Goal: Task Accomplishment & Management: Complete application form

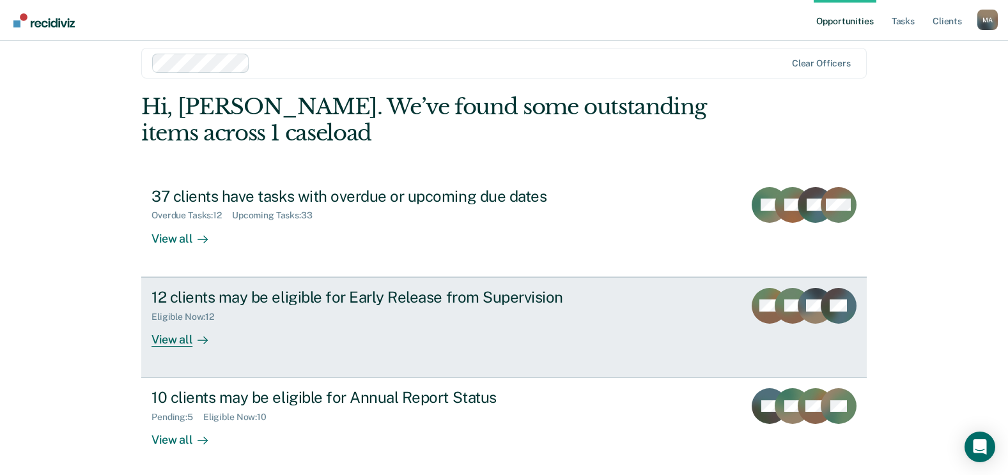
scroll to position [17, 0]
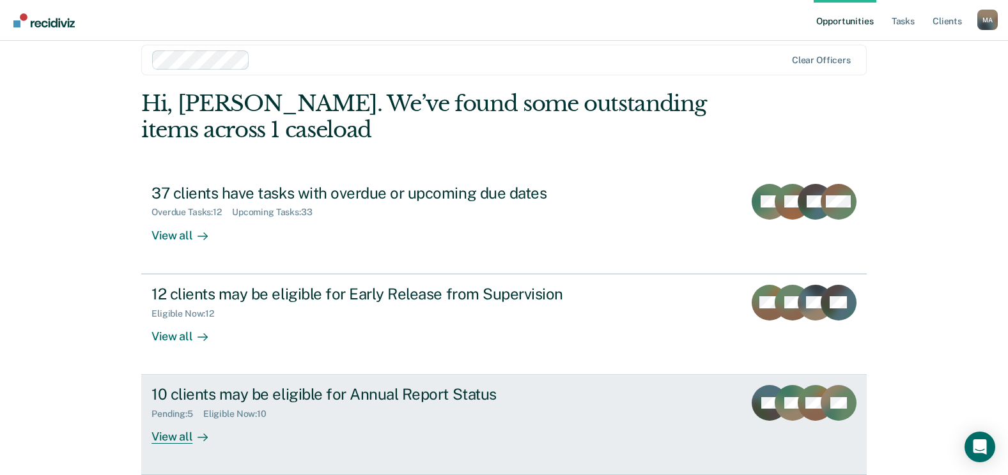
click at [173, 431] on div "View all" at bounding box center [187, 432] width 72 height 25
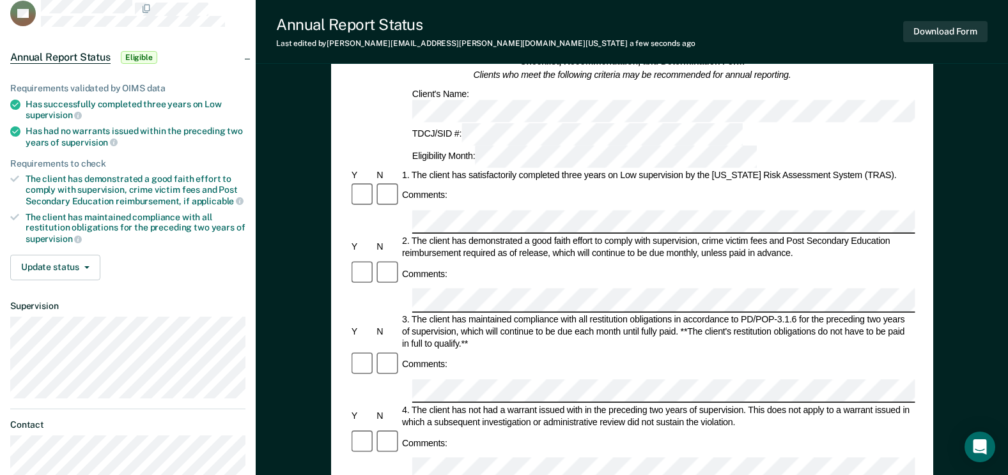
scroll to position [128, 0]
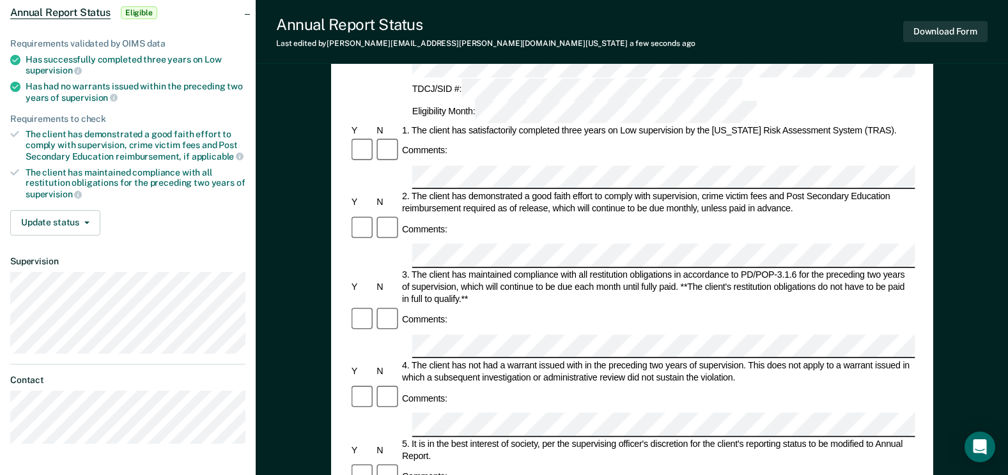
click at [496, 385] on div "Comments:" at bounding box center [631, 398] width 565 height 27
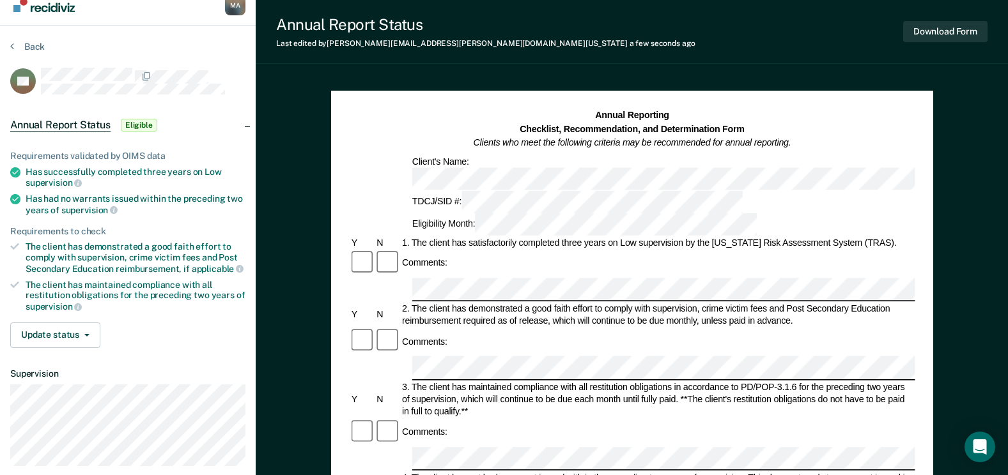
scroll to position [0, 0]
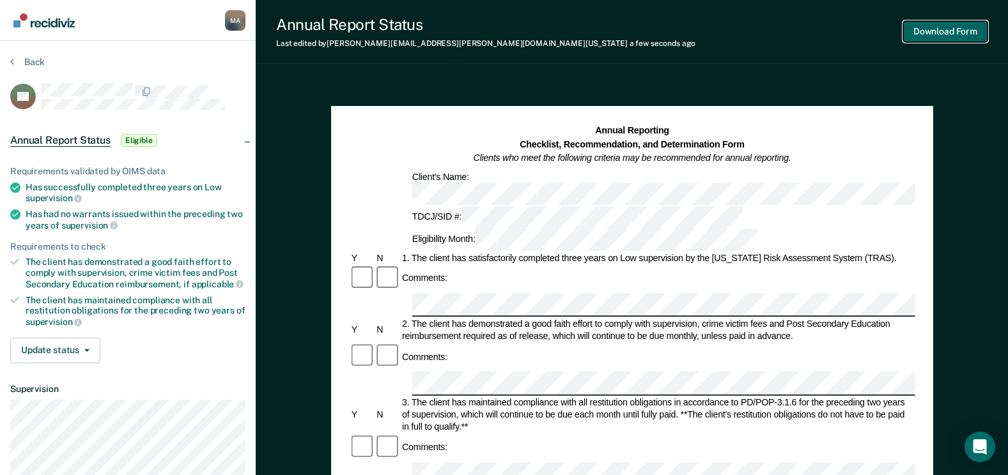
click at [938, 33] on button "Download Form" at bounding box center [945, 31] width 84 height 21
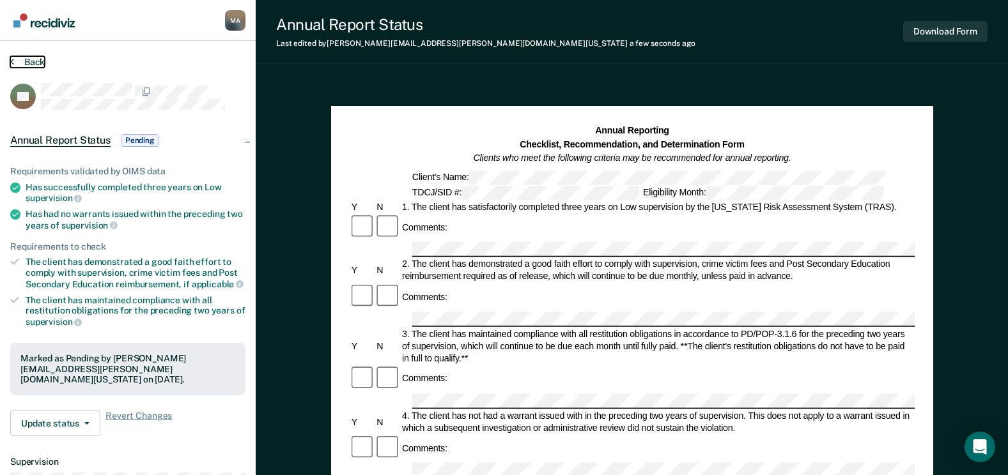
click at [26, 58] on button "Back" at bounding box center [27, 62] width 35 height 12
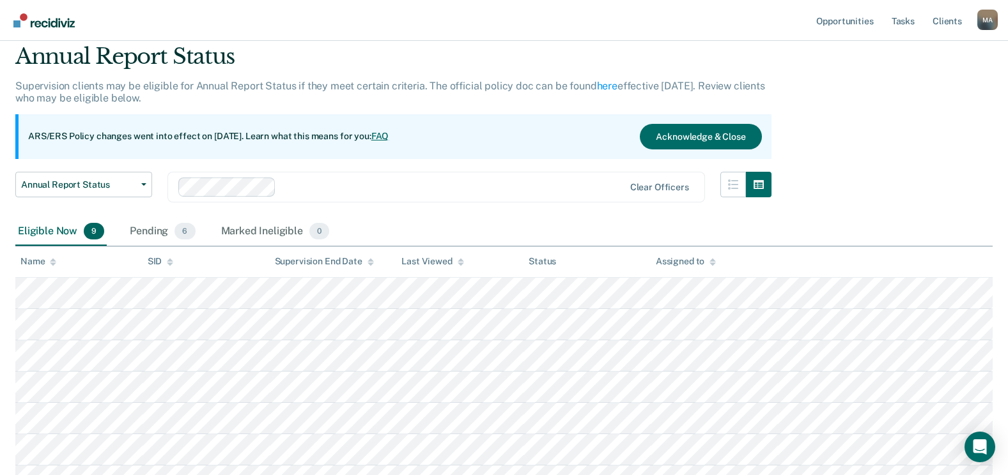
scroll to position [64, 0]
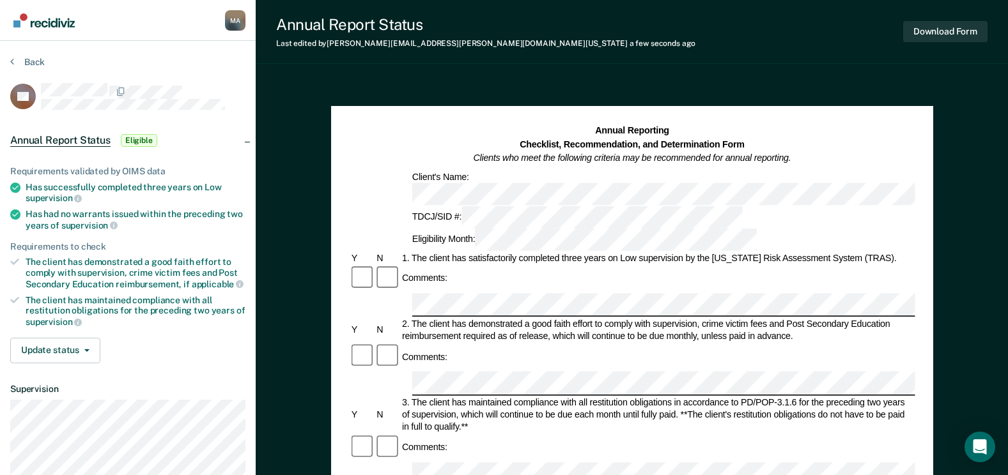
click at [489, 265] on div "Comments:" at bounding box center [631, 278] width 565 height 27
click at [937, 33] on button "Download Form" at bounding box center [945, 31] width 84 height 21
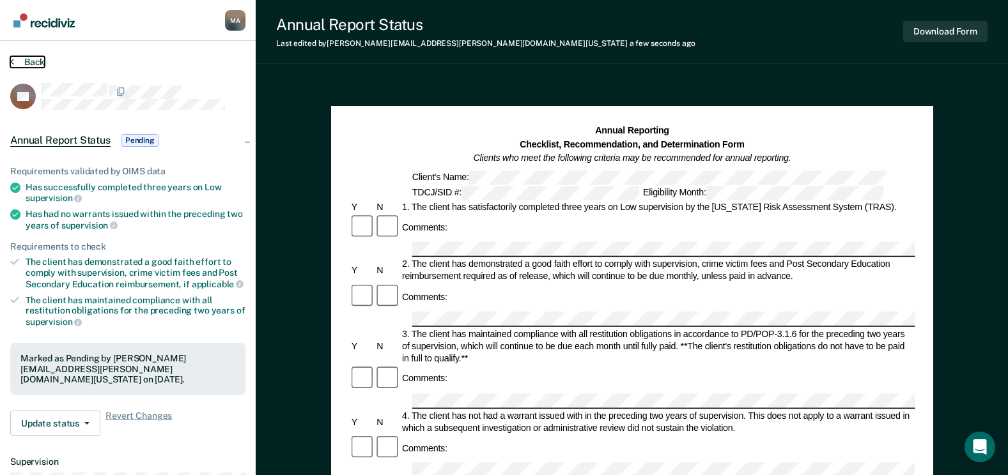
click at [41, 55] on section "Back DK Annual Report Status Pending Requirements validated by OIMS data Has su…" at bounding box center [128, 356] width 256 height 630
click at [26, 58] on button "Back" at bounding box center [27, 62] width 35 height 12
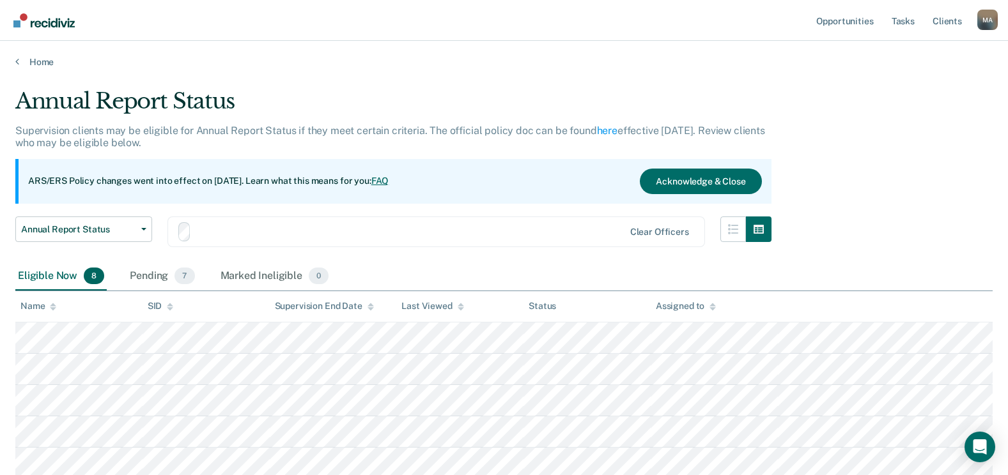
scroll to position [64, 0]
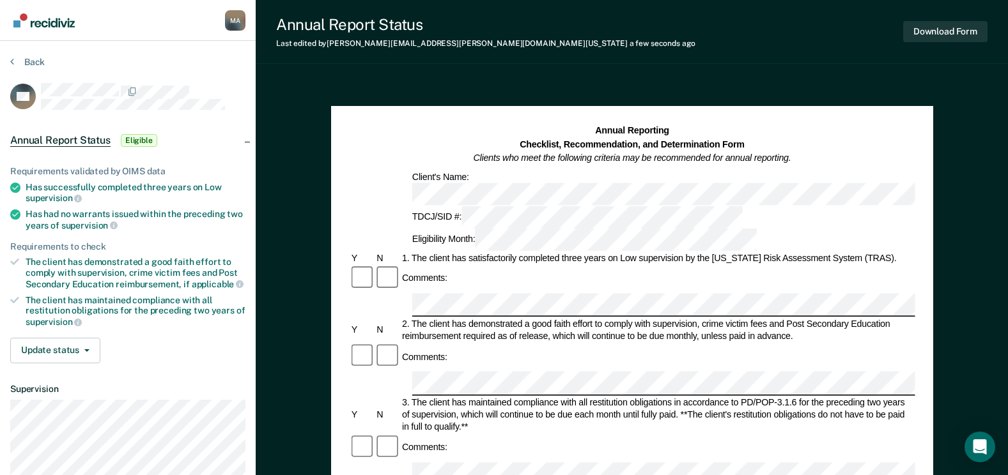
click at [472, 265] on div "Comments:" at bounding box center [631, 278] width 565 height 27
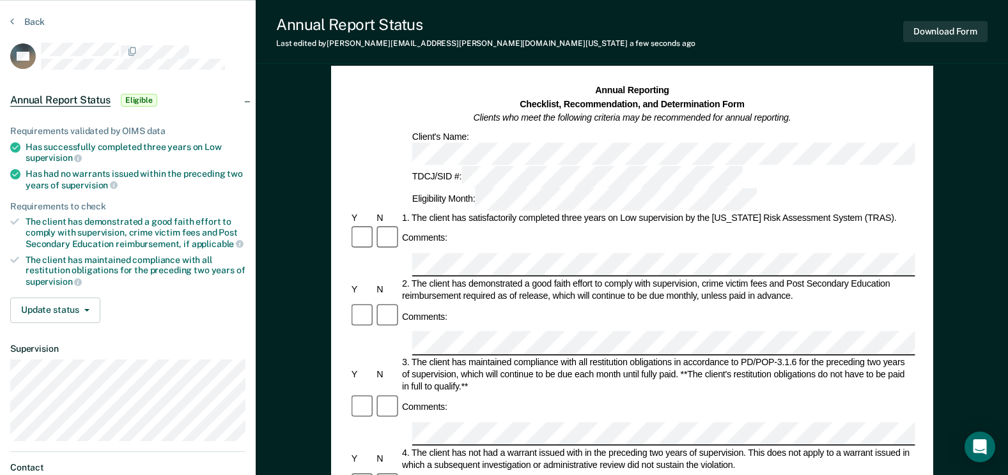
scroll to position [128, 0]
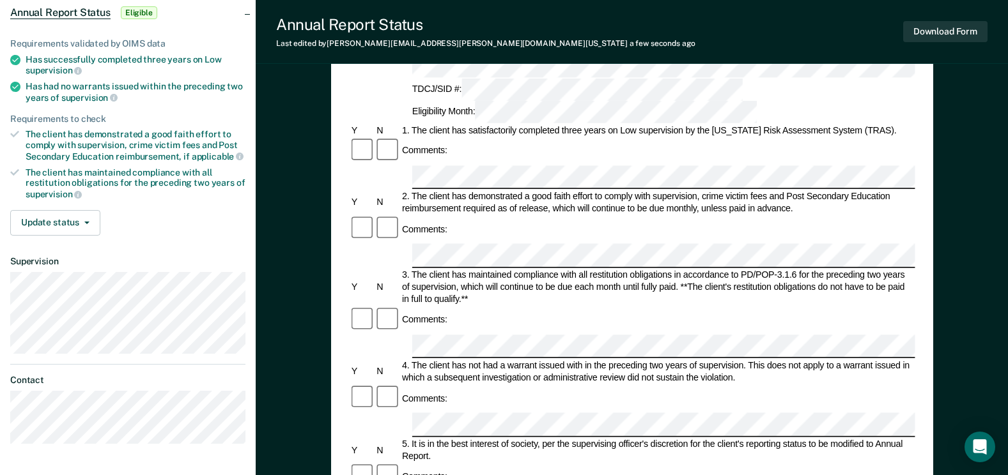
click at [463, 385] on div "Comments:" at bounding box center [631, 398] width 565 height 27
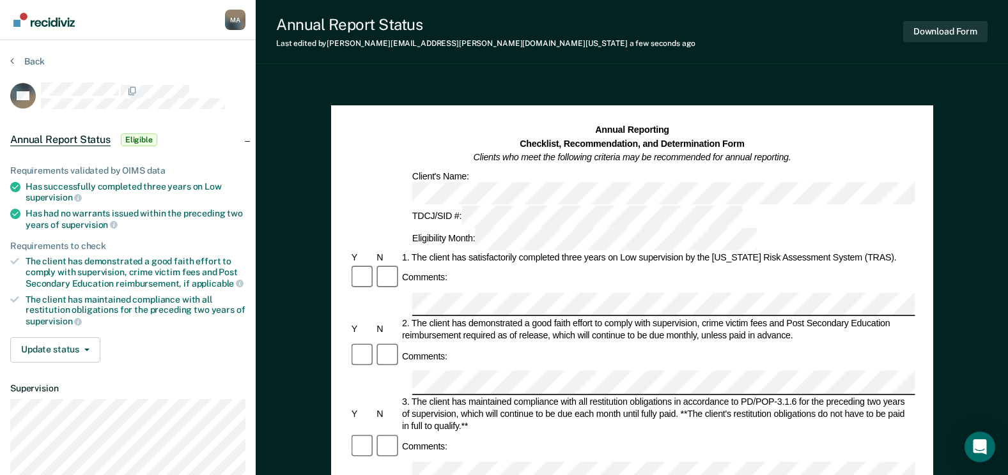
scroll to position [0, 0]
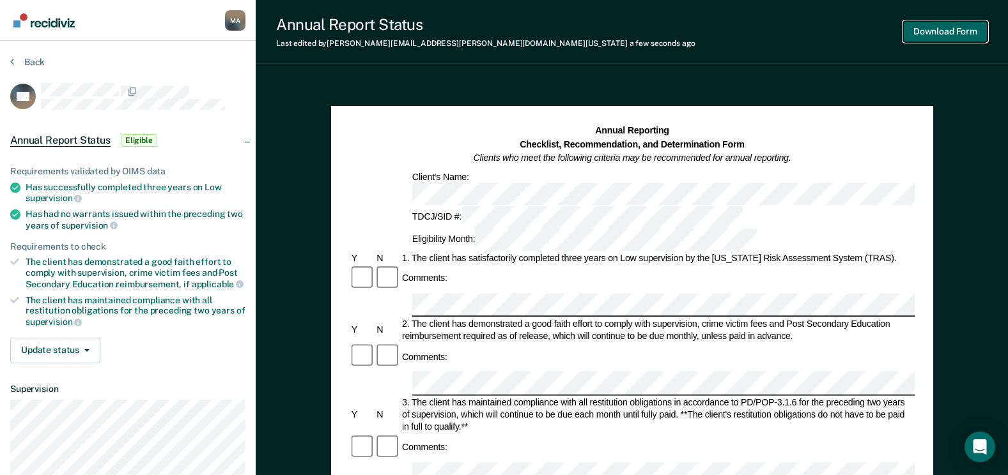
click at [945, 29] on button "Download Form" at bounding box center [945, 31] width 84 height 21
